Goal: Find specific page/section: Find specific page/section

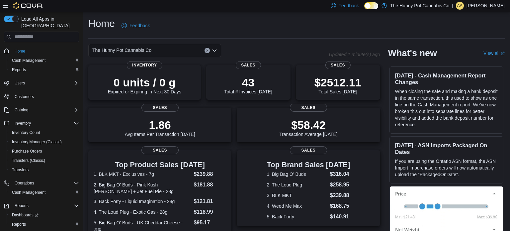
click at [280, 34] on div "Home Feedback" at bounding box center [296, 25] width 416 height 17
